Goal: Communication & Community: Answer question/provide support

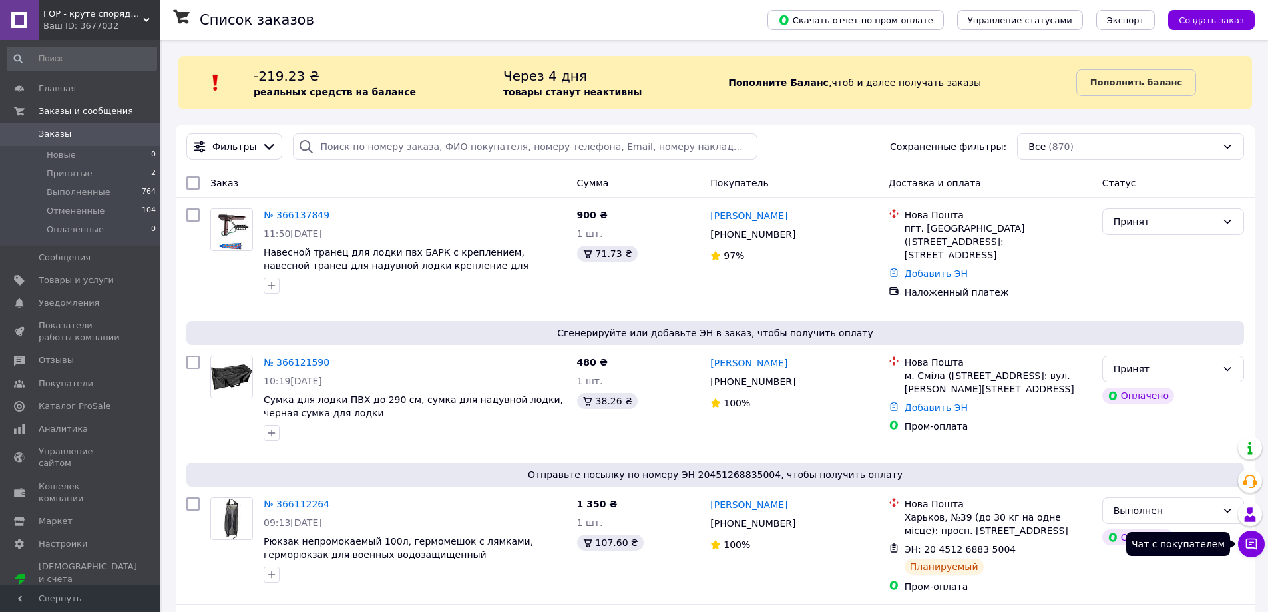
click at [1246, 551] on button "Чат с покупателем" at bounding box center [1251, 544] width 27 height 27
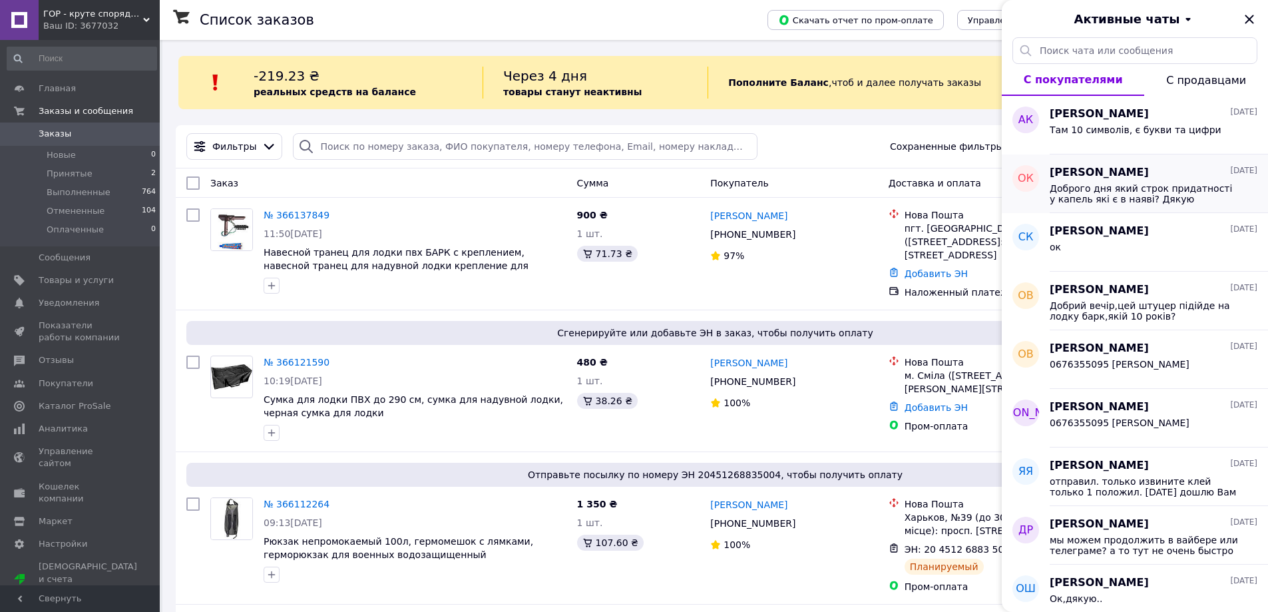
click at [1104, 180] on div "Доброго дня який строк придатності у капель які є в наяві? Дякую" at bounding box center [1154, 192] width 208 height 24
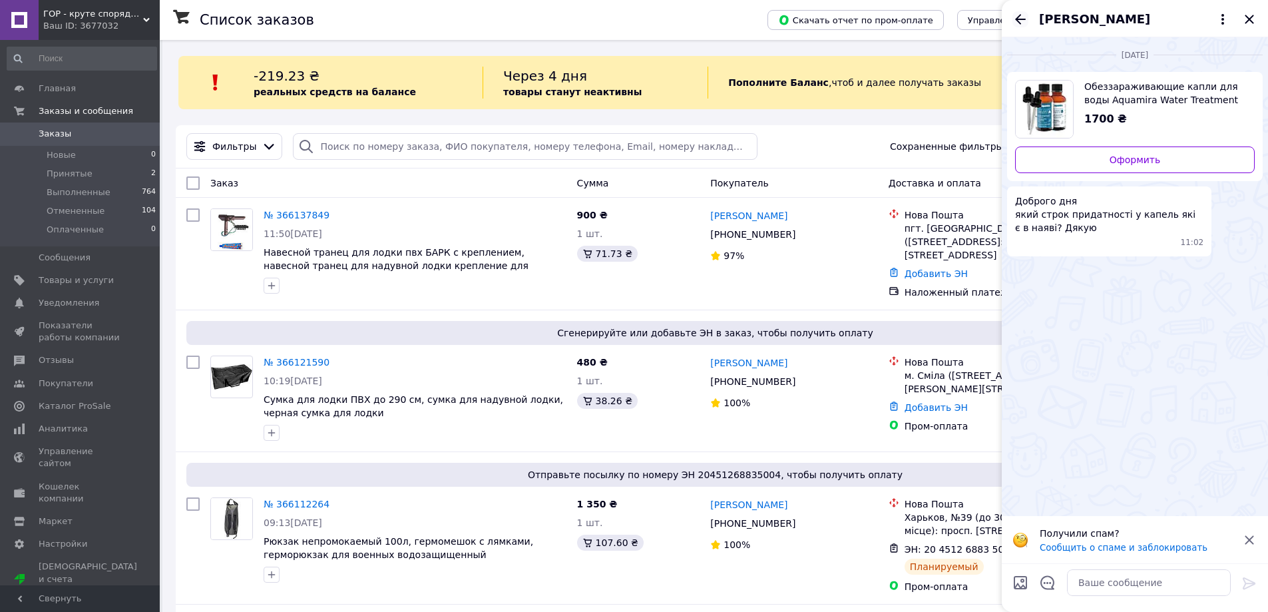
click at [1016, 11] on icon "Назад" at bounding box center [1021, 19] width 16 height 16
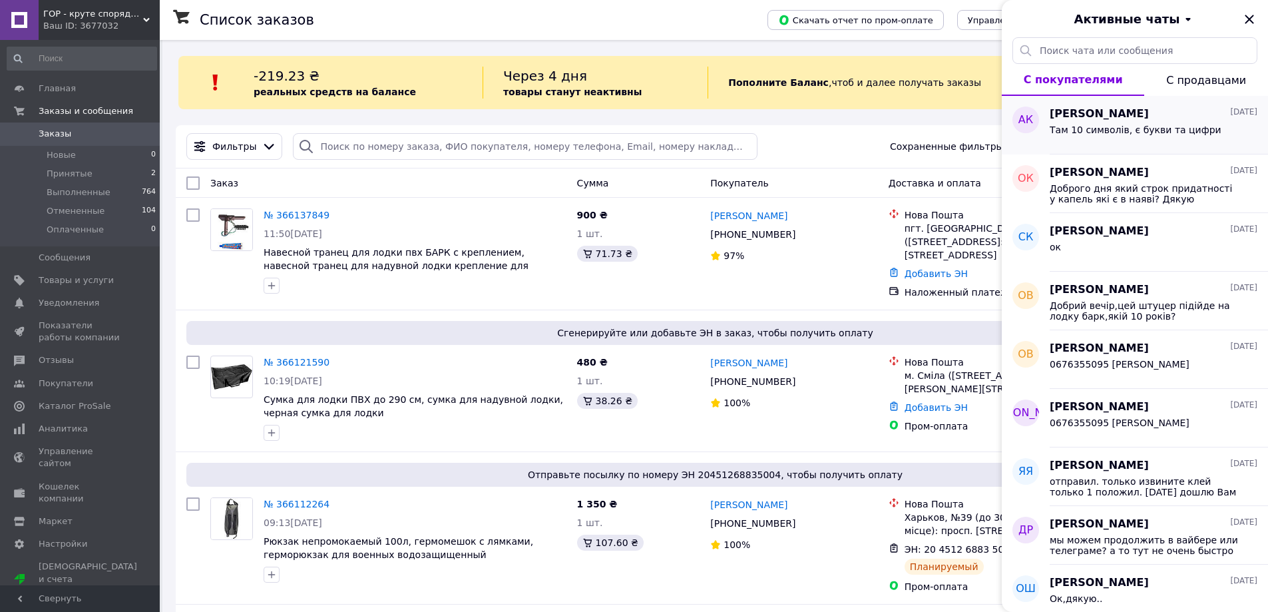
click at [1107, 117] on span "[PERSON_NAME]" at bounding box center [1099, 114] width 99 height 15
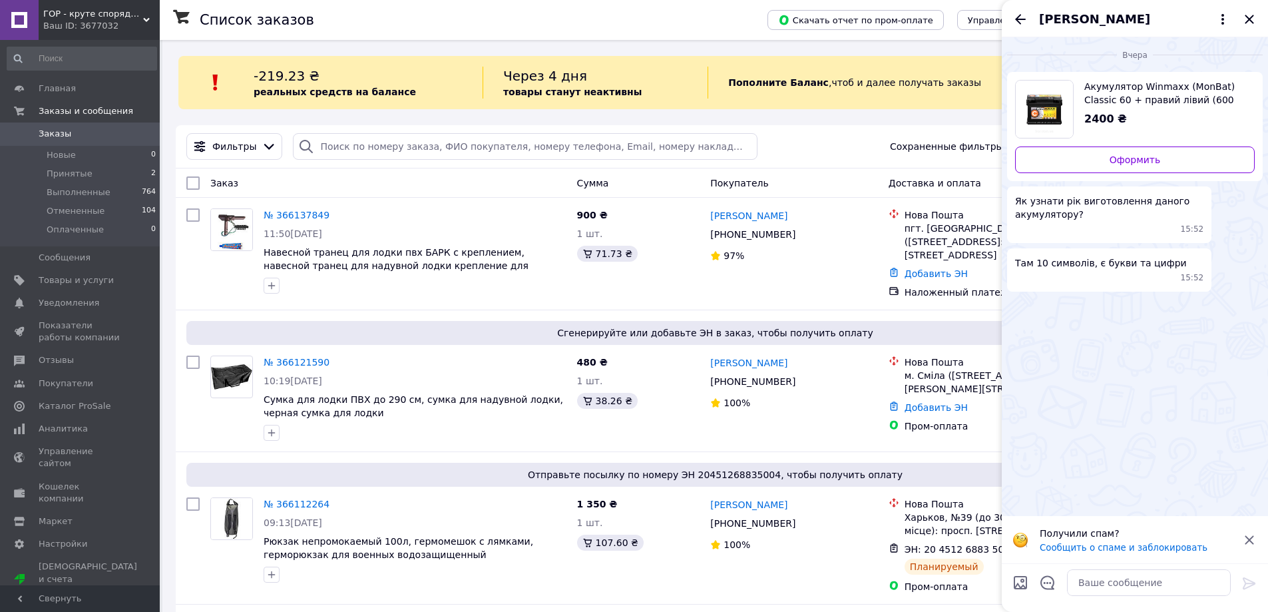
click at [97, 19] on span "ГОР - круте спорядження для рафтингу та водного туризму" at bounding box center [93, 14] width 100 height 12
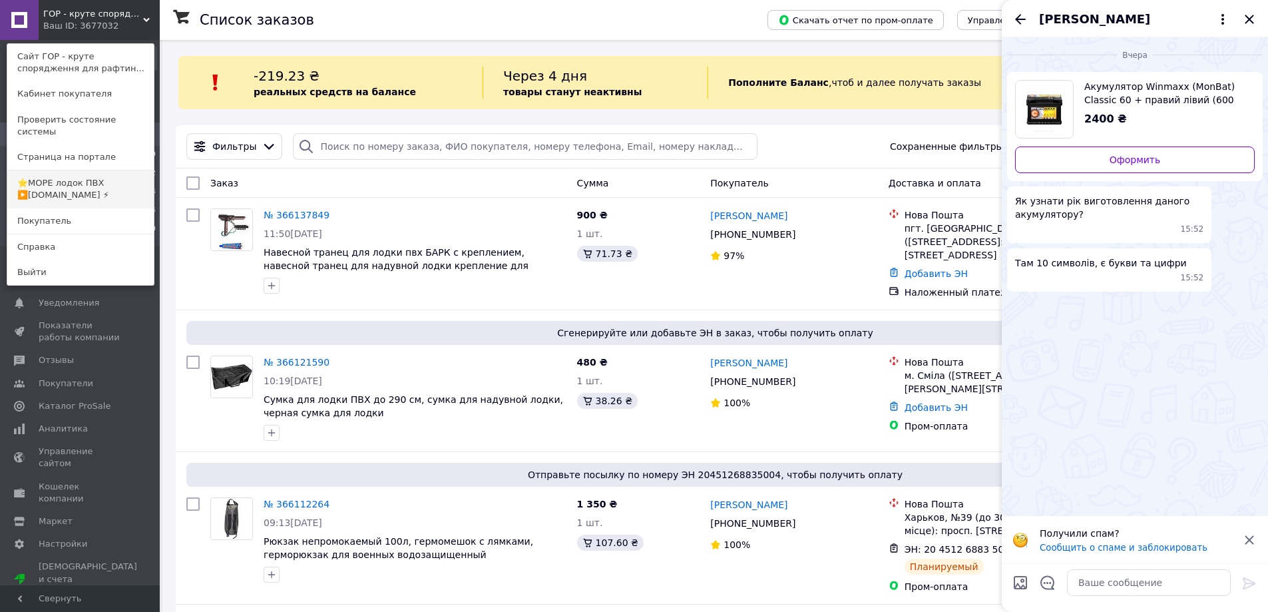
click at [61, 182] on link "⭐️МОРЕ лодок ПВХ ▶️[DOMAIN_NAME] ⚡" at bounding box center [80, 188] width 146 height 37
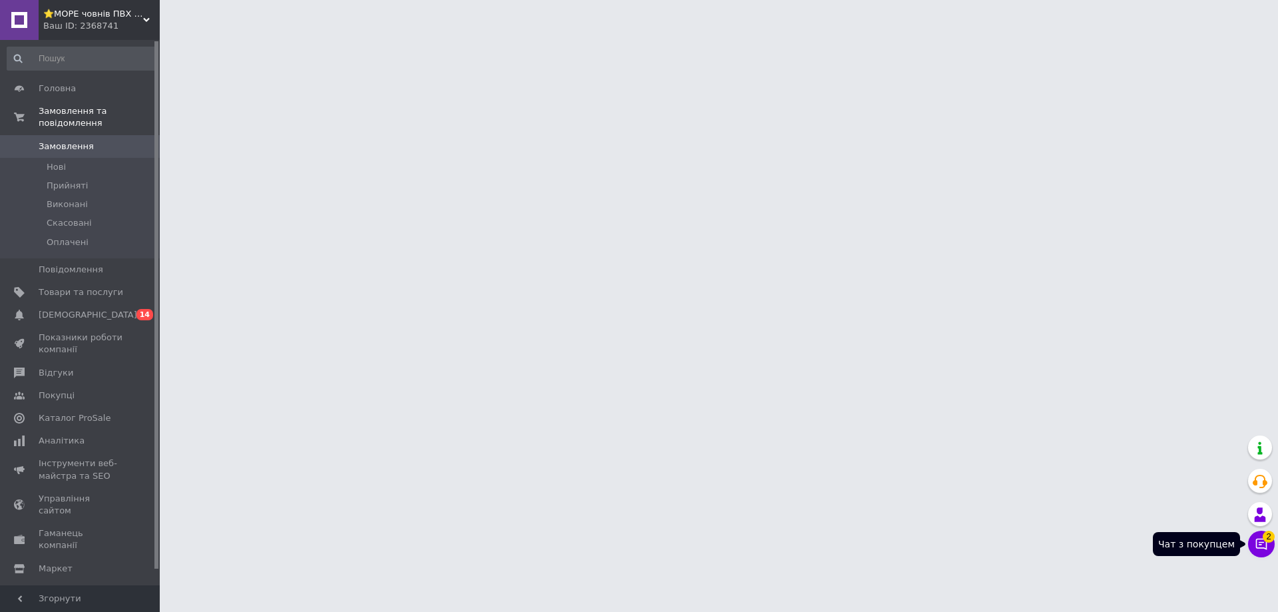
click at [1253, 536] on button "Чат з покупцем 2" at bounding box center [1261, 544] width 27 height 27
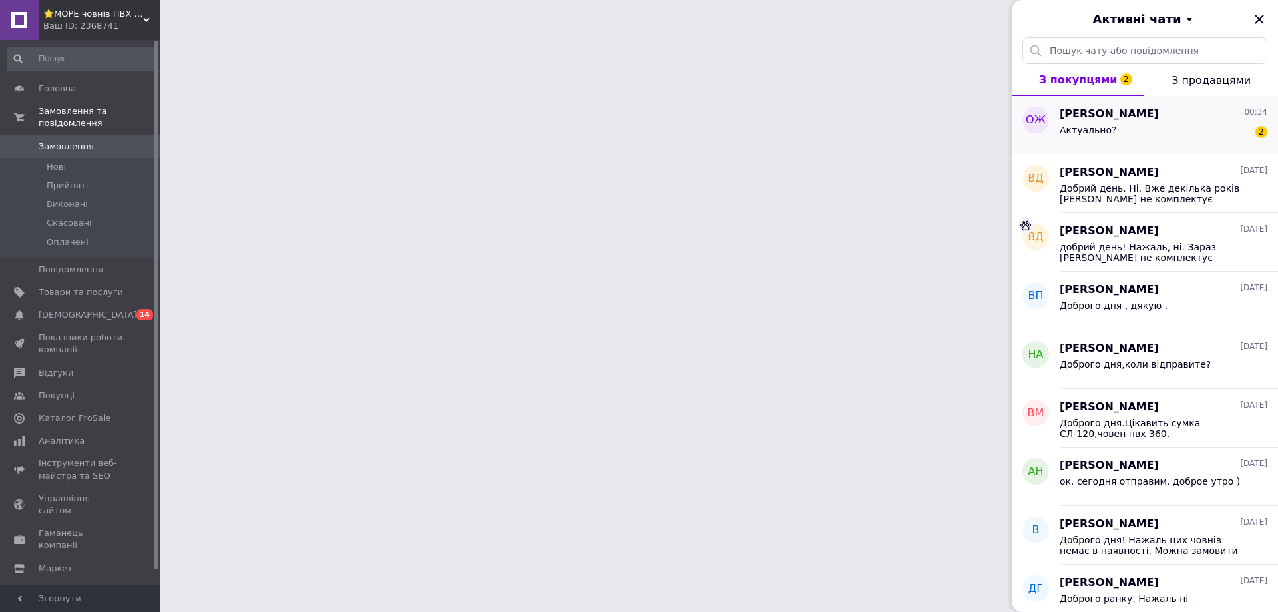
click at [1152, 120] on div "Ольга Жернова 00:34" at bounding box center [1164, 114] width 208 height 15
